Goal: Connect with others

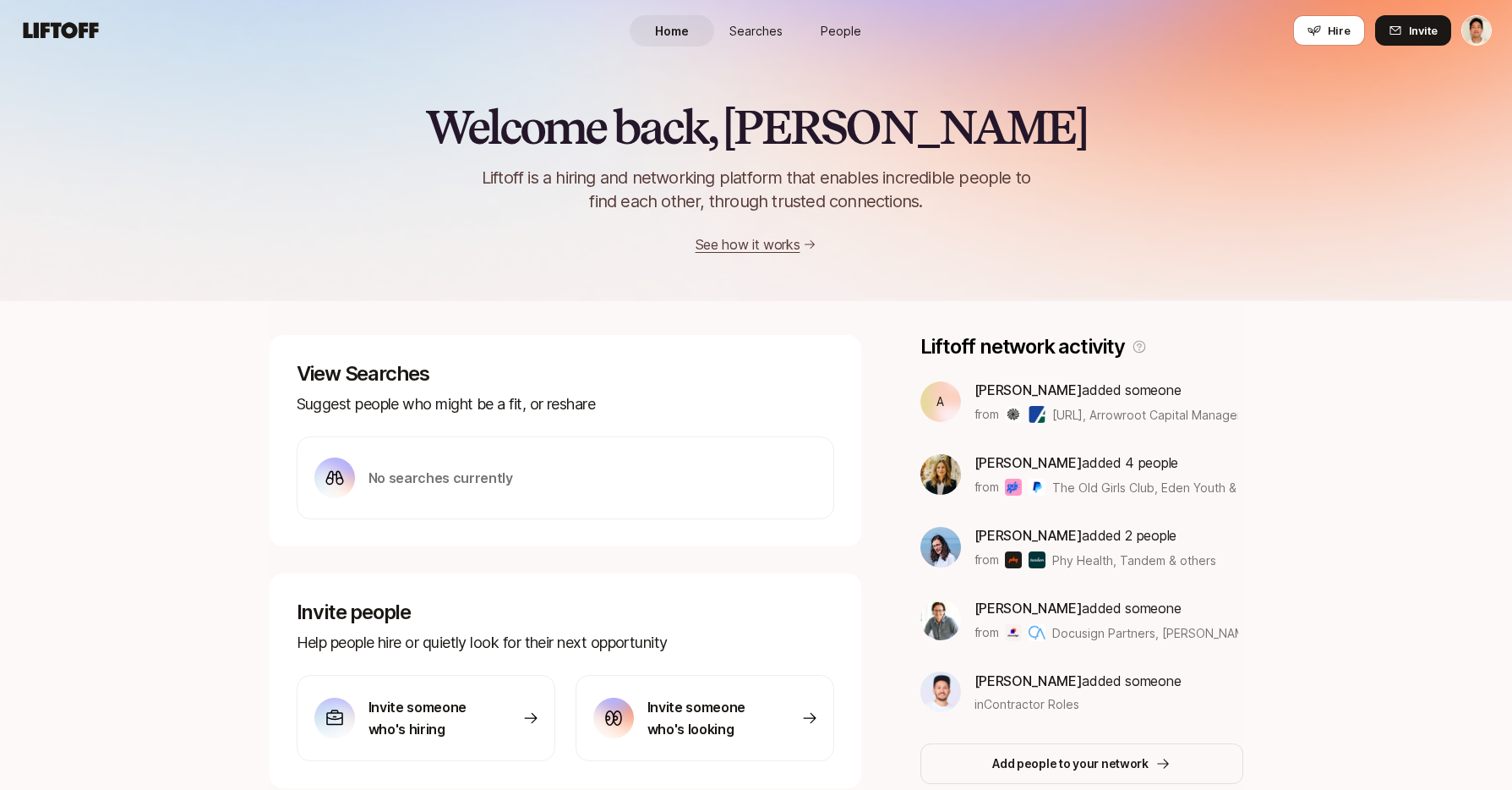
click at [842, 30] on span "People" at bounding box center [841, 30] width 40 height 18
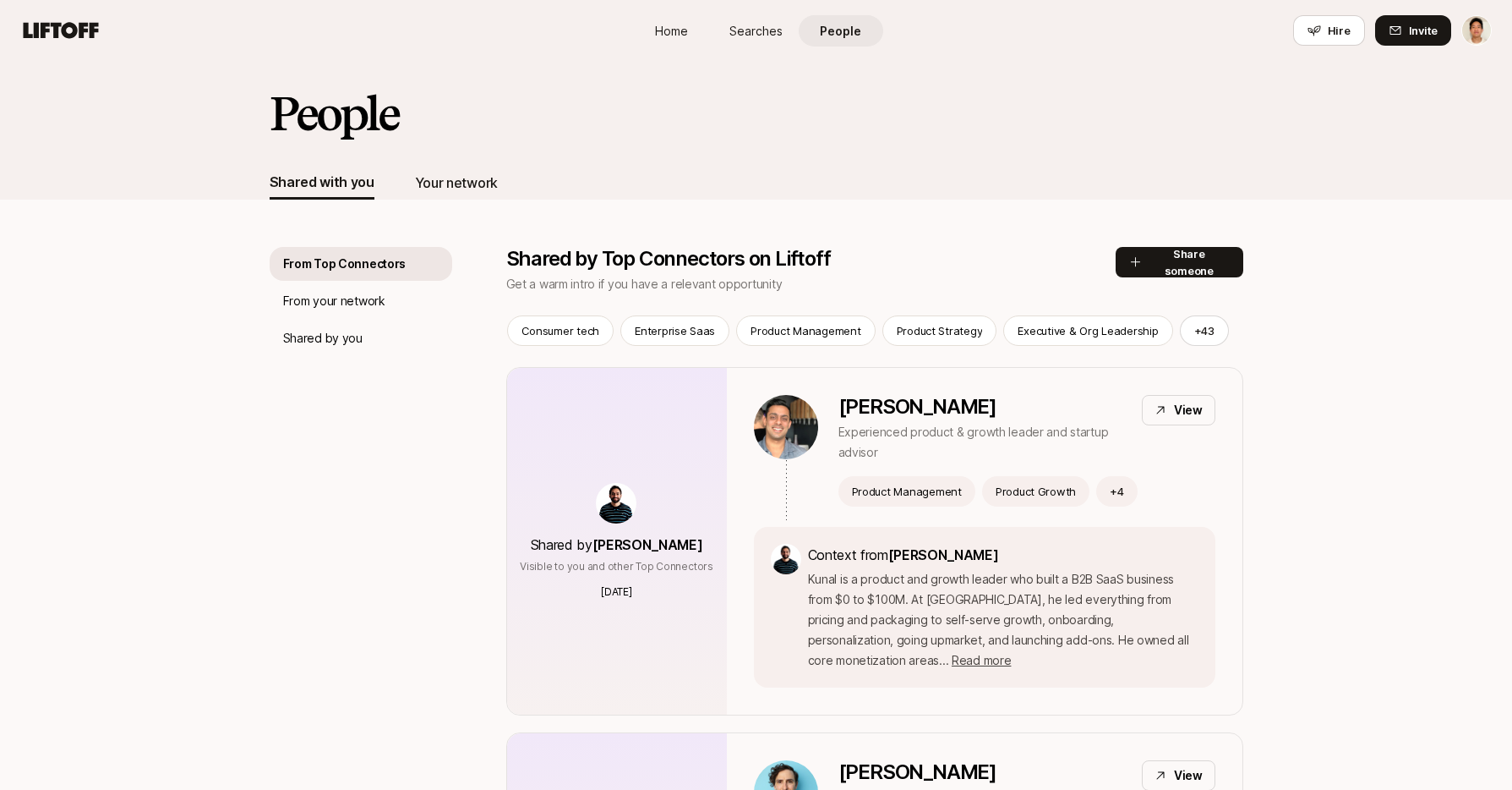
click at [477, 174] on div "Your network" at bounding box center [456, 182] width 83 height 22
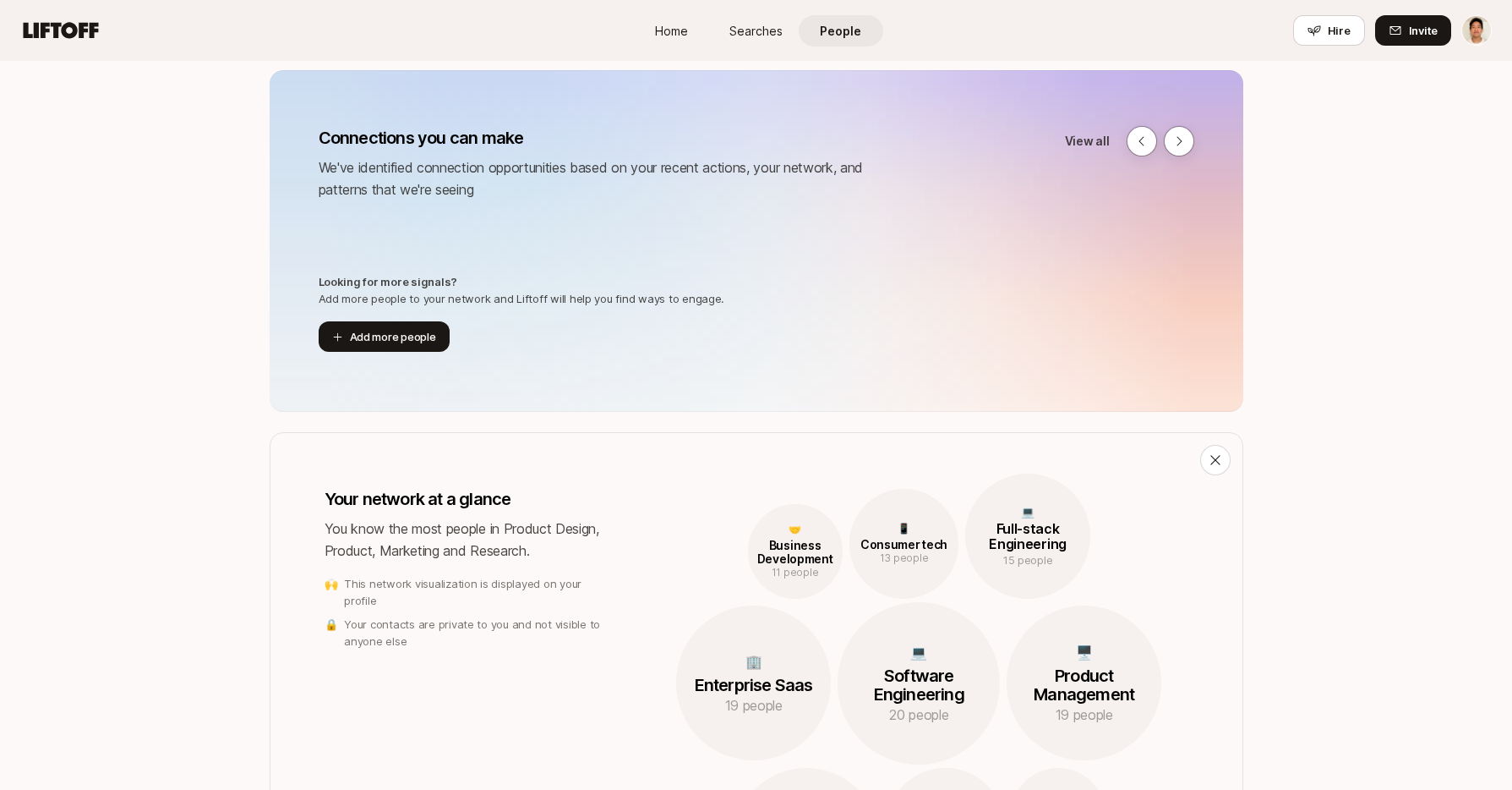
scroll to position [177, 0]
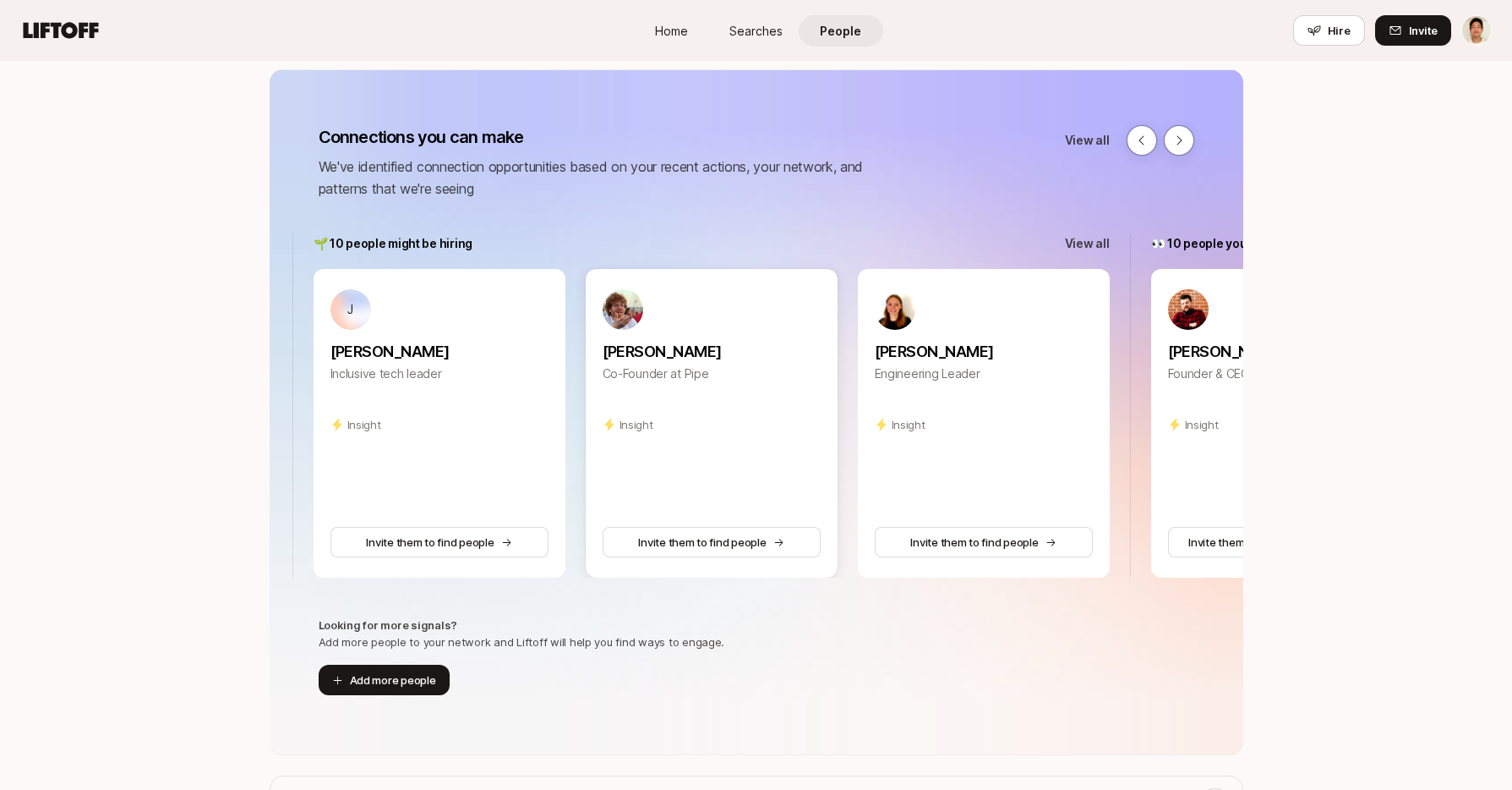
scroll to position [0, 0]
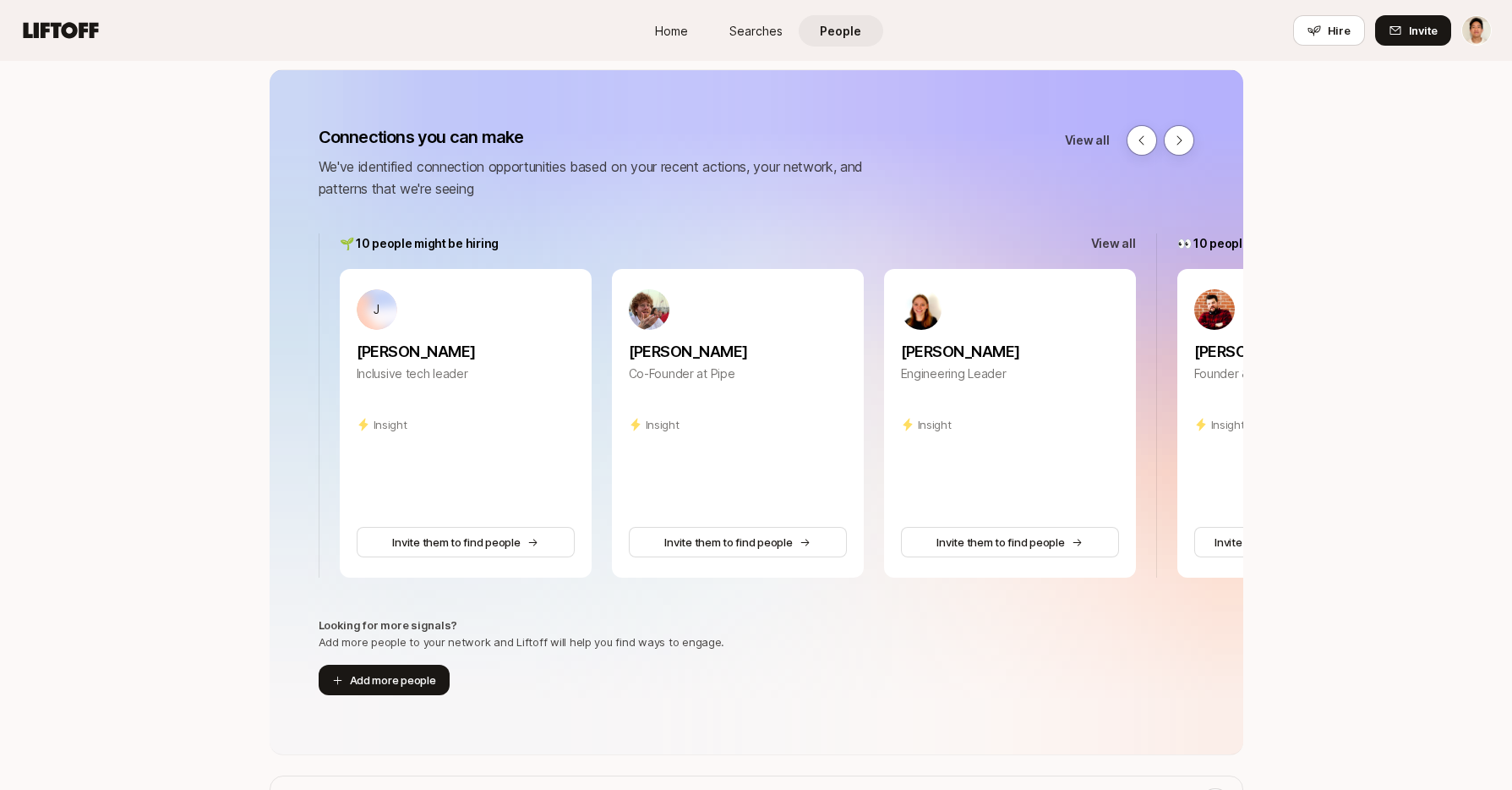
click at [593, 196] on p "We've identified connection opportunities based on your recent actions, your ne…" at bounding box center [615, 177] width 592 height 44
